Goal: Task Accomplishment & Management: Complete application form

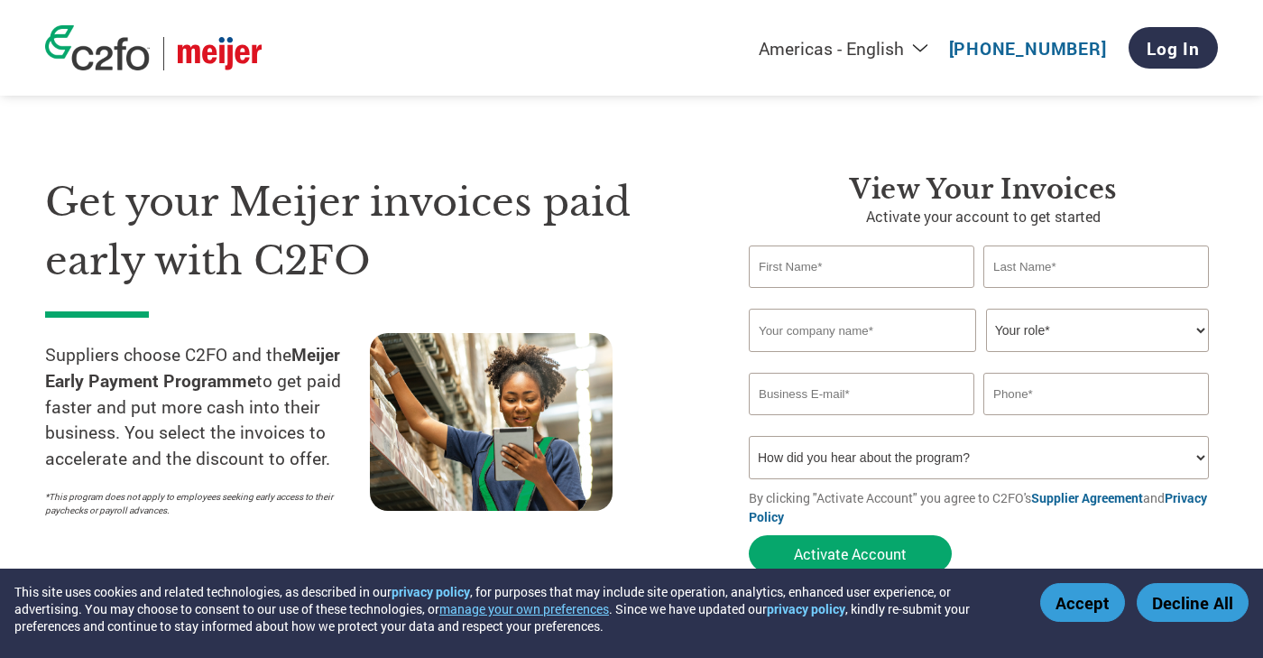
select select "en-[GEOGRAPHIC_DATA]"
click at [807, 262] on input "text" at bounding box center [861, 266] width 225 height 42
type input "[PERSON_NAME]"
click at [1012, 266] on input "text" at bounding box center [1095, 266] width 225 height 42
type input "schridde"
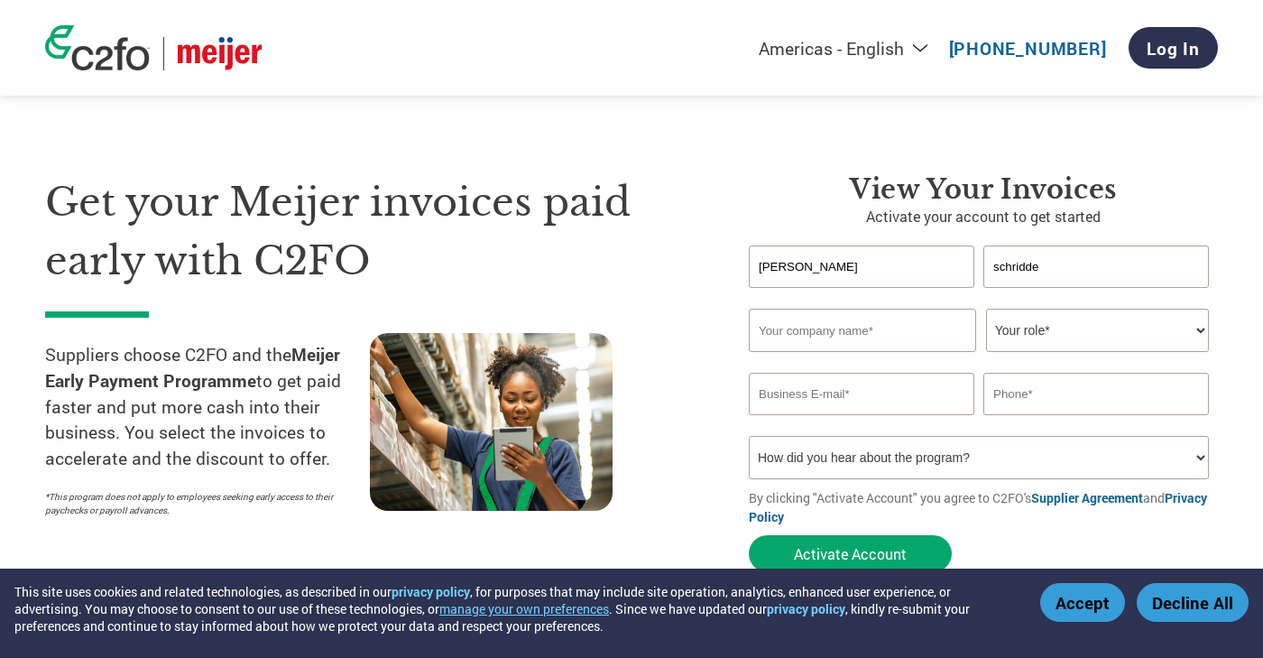
click at [767, 270] on input "[PERSON_NAME]" at bounding box center [861, 266] width 225 height 42
type input "[PERSON_NAME]"
click at [998, 271] on input "schridde" at bounding box center [1095, 266] width 225 height 42
type input "Schridde"
click at [915, 334] on input "text" at bounding box center [862, 329] width 227 height 43
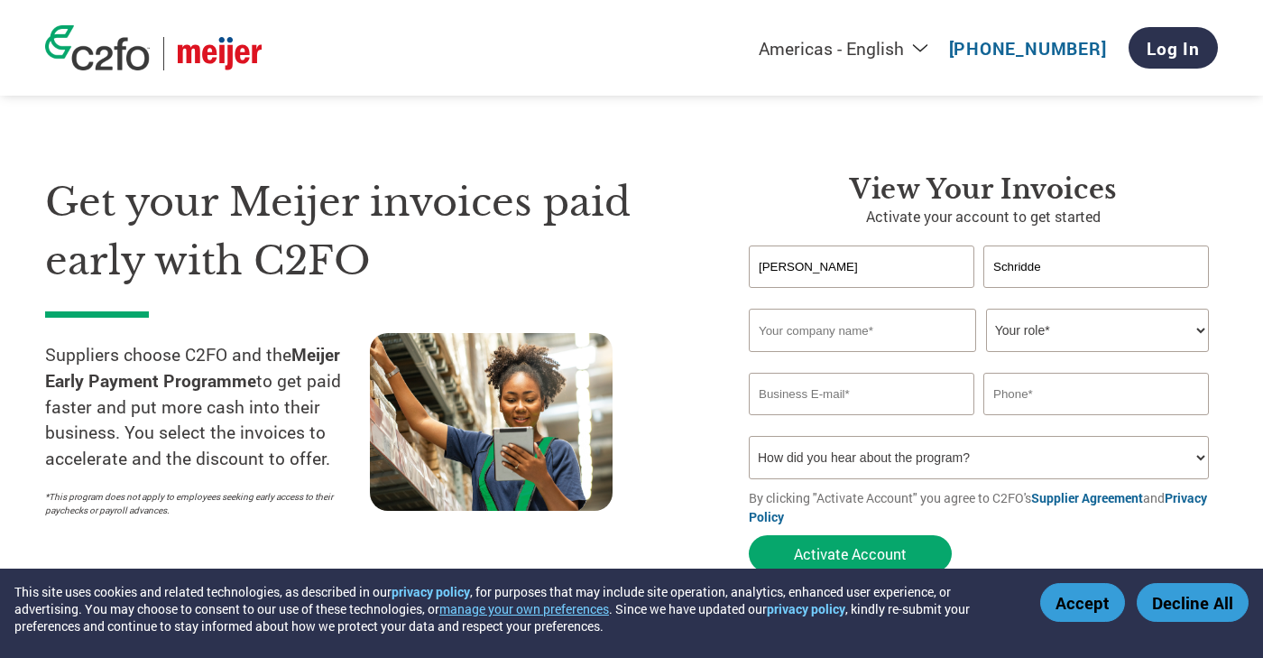
type input "Best Fudging Brownies"
click at [1062, 333] on select "Your role* CFO Controller Credit Manager Finance Director Treasurer CEO Preside…" at bounding box center [1097, 329] width 223 height 43
select select "OWNER_FOUNDER"
click at [986, 309] on select "Your role* CFO Controller Credit Manager Finance Director Treasurer CEO Preside…" at bounding box center [1097, 329] width 223 height 43
click at [821, 400] on input "email" at bounding box center [861, 394] width 225 height 42
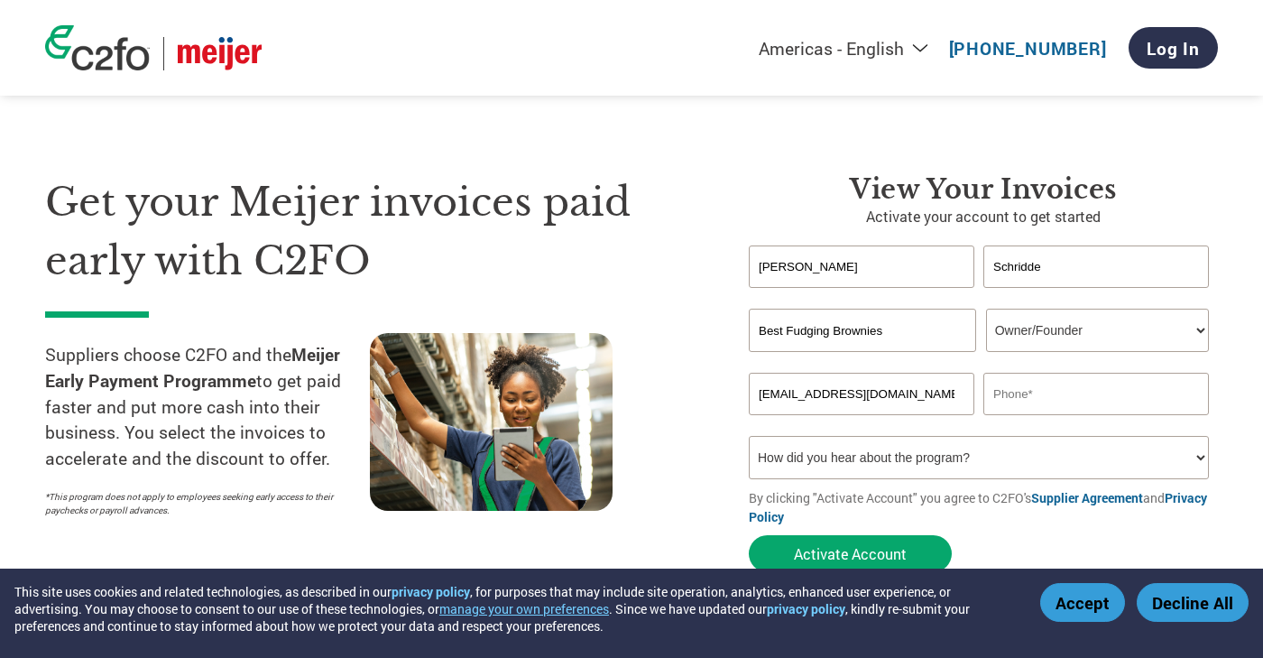
type input "[EMAIL_ADDRESS][DOMAIN_NAME]"
click at [1031, 404] on input "text" at bounding box center [1095, 394] width 225 height 42
type input "[PHONE_NUMBER]"
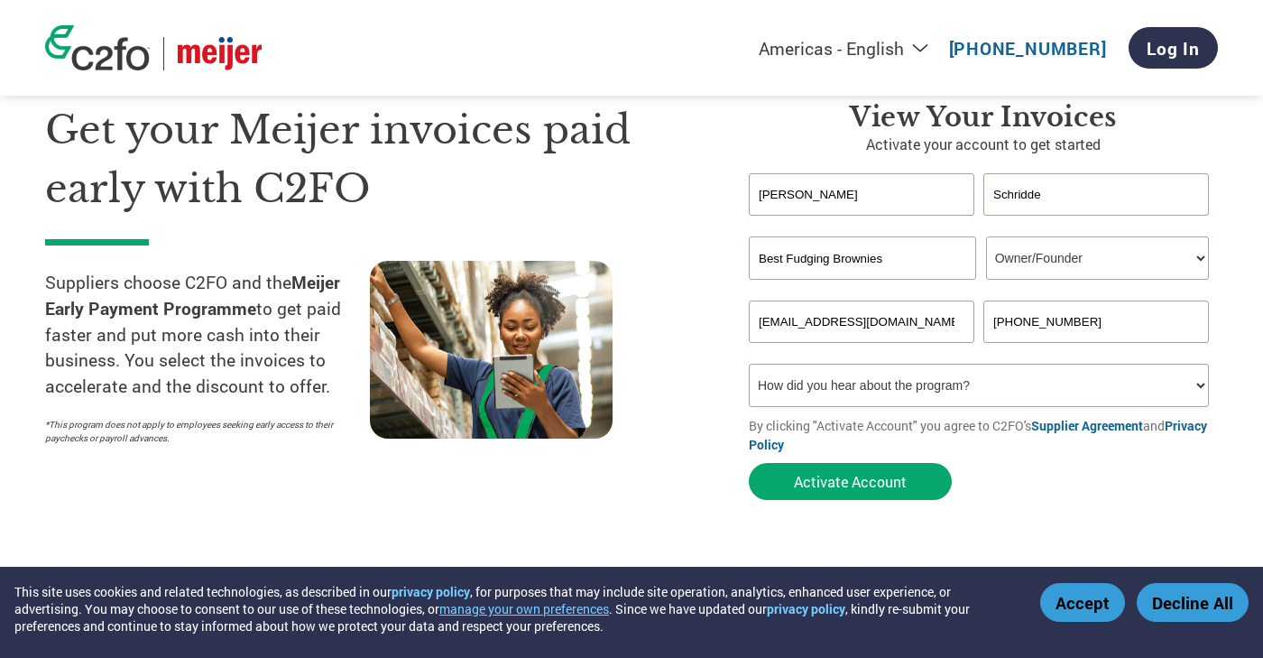
scroll to position [76, 0]
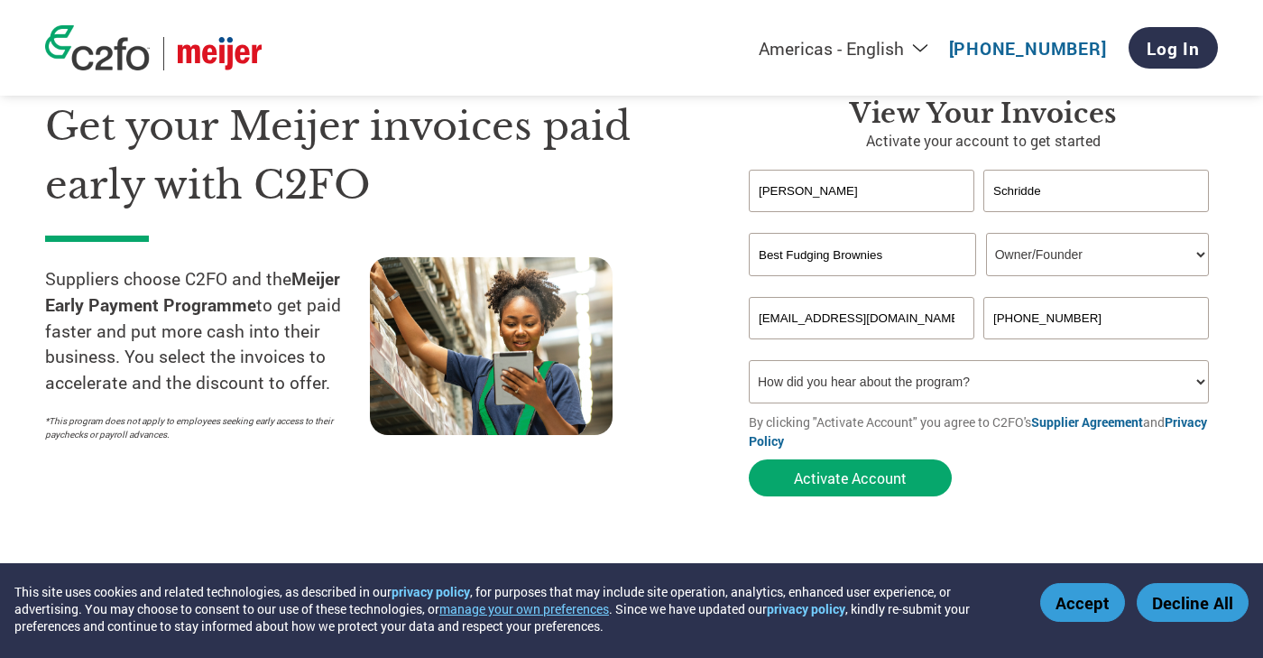
click at [1200, 382] on select "How did you hear about the program? Received a letter Email Social Media Online…" at bounding box center [979, 381] width 460 height 43
select select "Received a Letter"
click at [749, 363] on select "How did you hear about the program? Received a letter Email Social Media Online…" at bounding box center [979, 381] width 460 height 43
click at [848, 483] on button "Activate Account" at bounding box center [850, 477] width 203 height 37
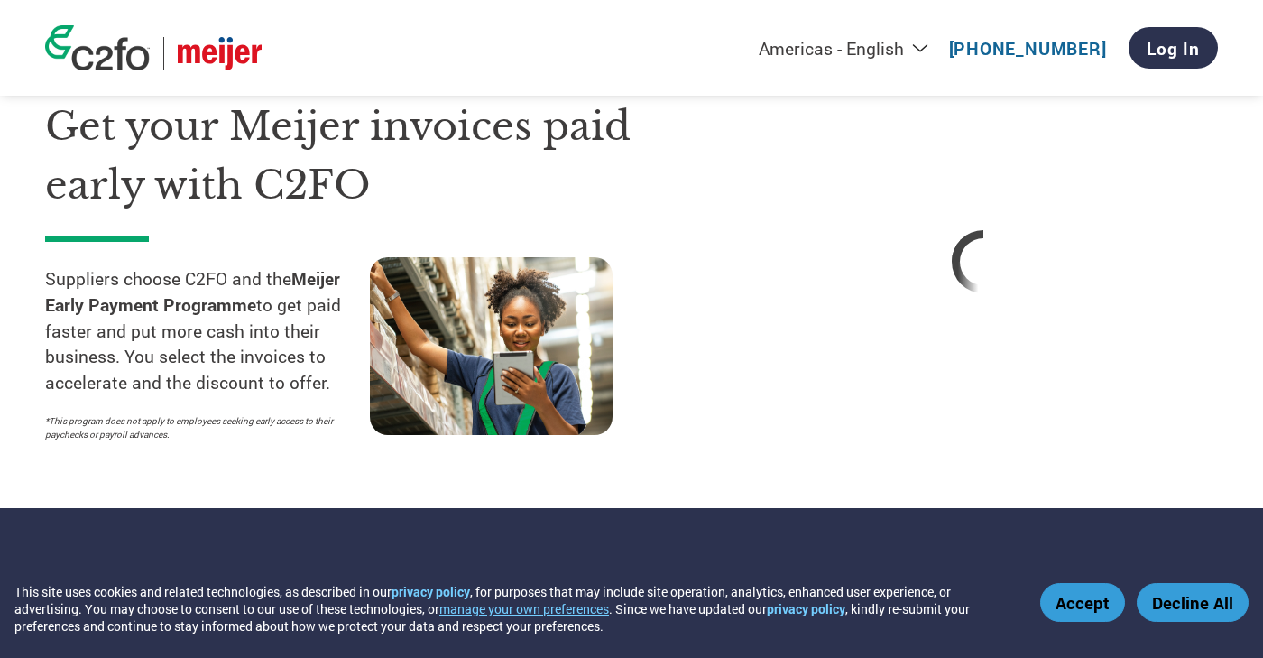
select select "en-[GEOGRAPHIC_DATA]"
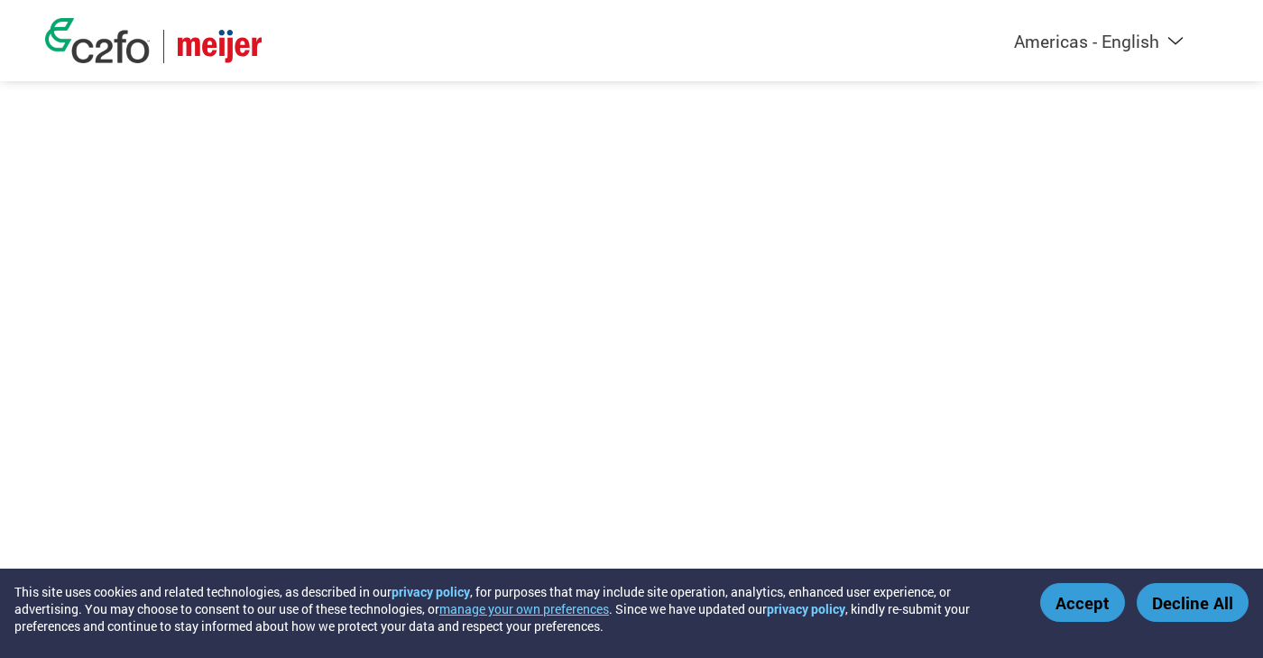
select select "en-[GEOGRAPHIC_DATA]"
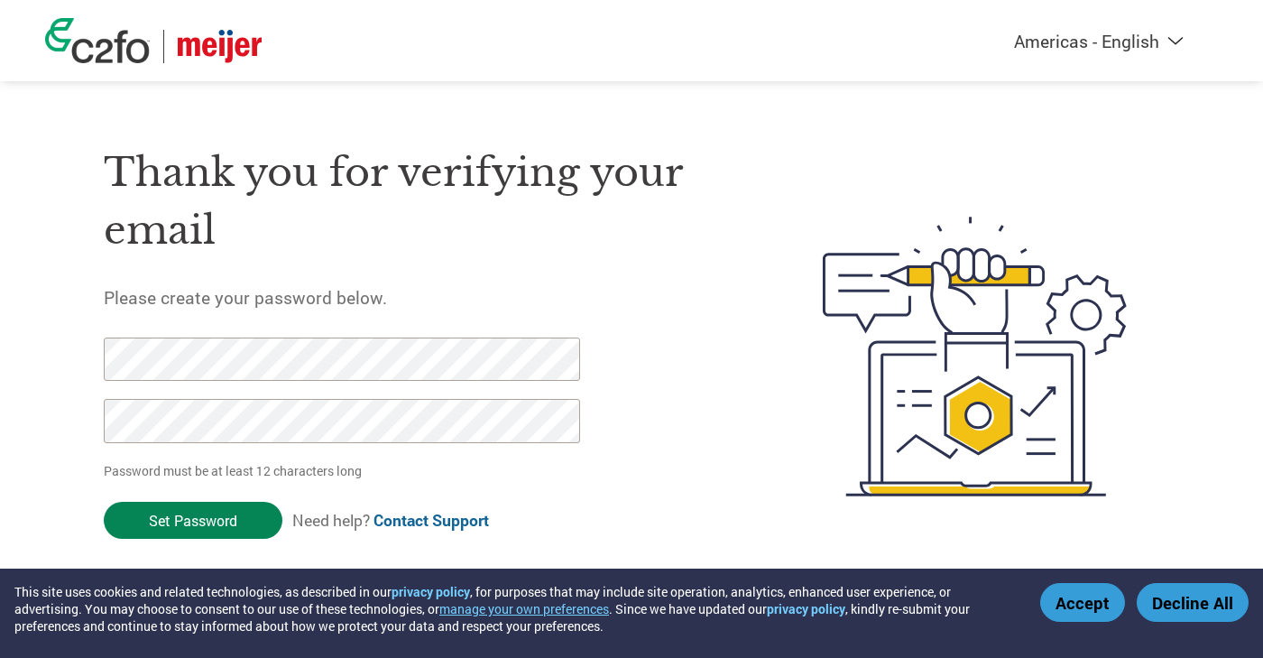
click at [189, 518] on input "Set Password" at bounding box center [193, 519] width 179 height 37
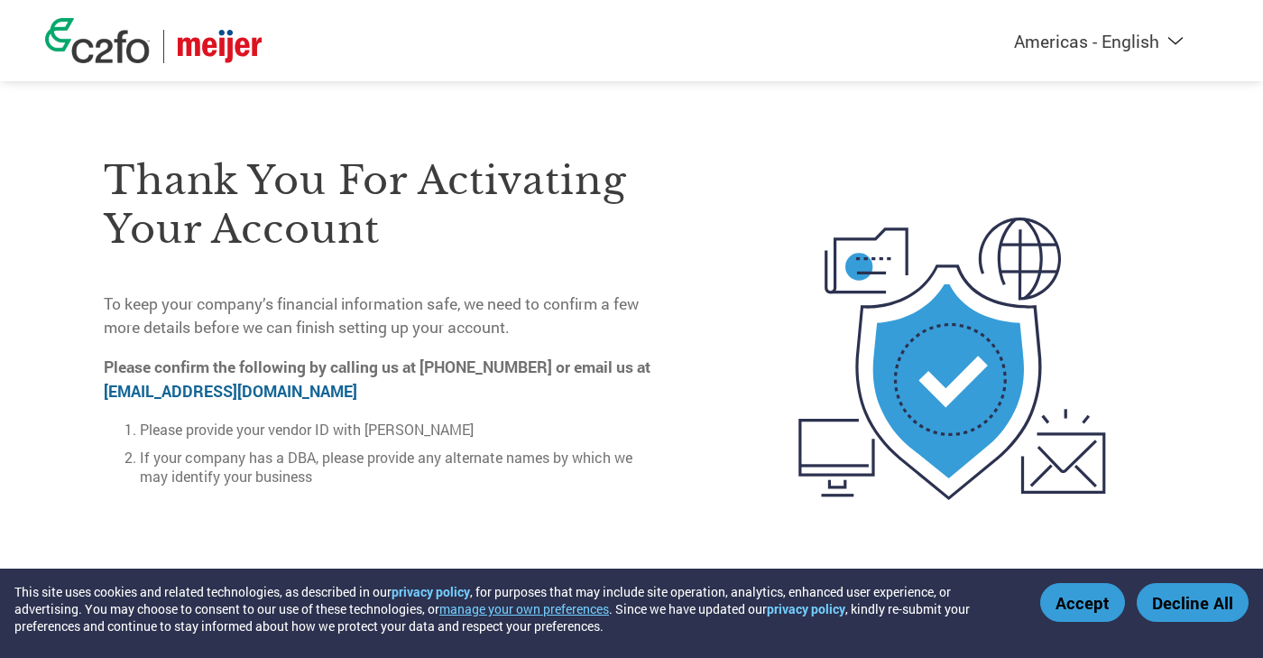
click at [158, 390] on link "on-boarding@c2fo.com" at bounding box center [230, 391] width 253 height 21
drag, startPoint x: 287, startPoint y: 388, endPoint x: 95, endPoint y: 388, distance: 192.1
click at [95, 388] on div "Thank you for activating your account To keep your company’s financial informat…" at bounding box center [631, 358] width 1173 height 483
copy link "on-boarding@c2fo.com"
